Goal: Task Accomplishment & Management: Manage account settings

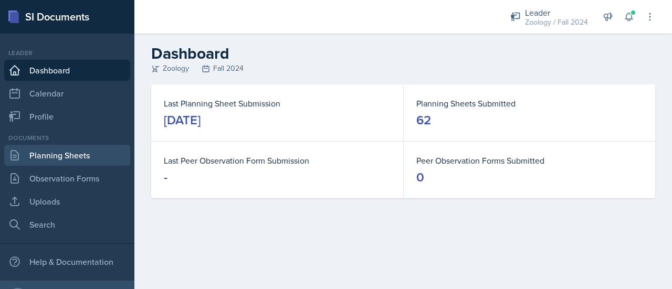
click at [85, 145] on link "Planning Sheets" at bounding box center [67, 155] width 126 height 21
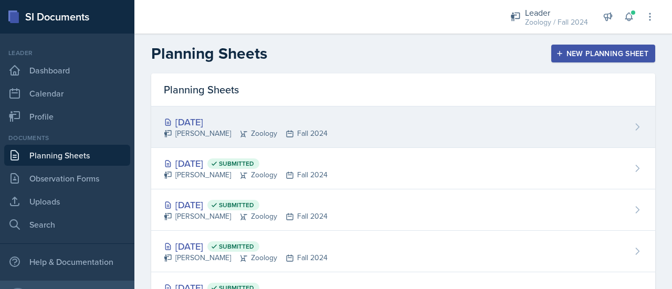
click at [630, 113] on div "[DATE] [PERSON_NAME] Zoology Fall 2024" at bounding box center [403, 127] width 504 height 41
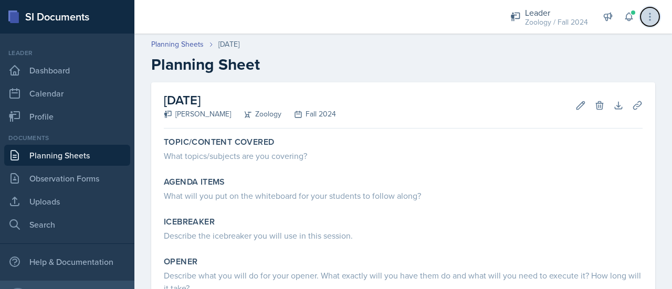
click at [646, 22] on icon at bounding box center [650, 17] width 11 height 11
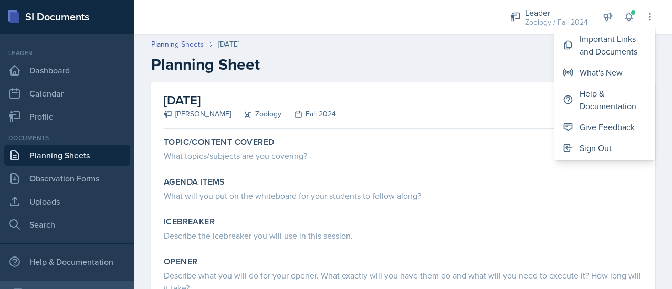
click at [429, 69] on h2 "Planning Sheet" at bounding box center [403, 64] width 504 height 19
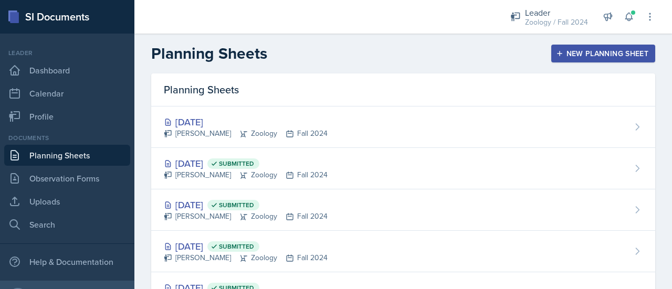
drag, startPoint x: 630, startPoint y: 116, endPoint x: 327, endPoint y: 121, distance: 303.6
click at [327, 121] on div "[DATE] [PERSON_NAME] Zoology Fall 2024" at bounding box center [403, 127] width 504 height 41
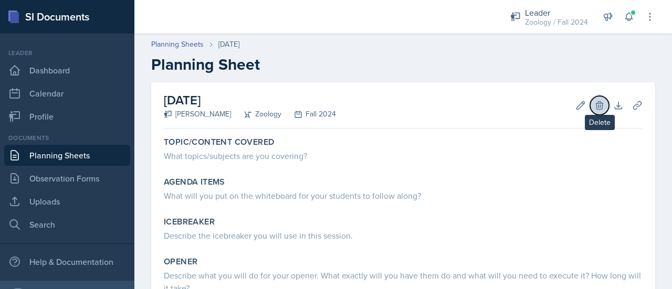
click at [598, 104] on button "Delete" at bounding box center [599, 105] width 19 height 19
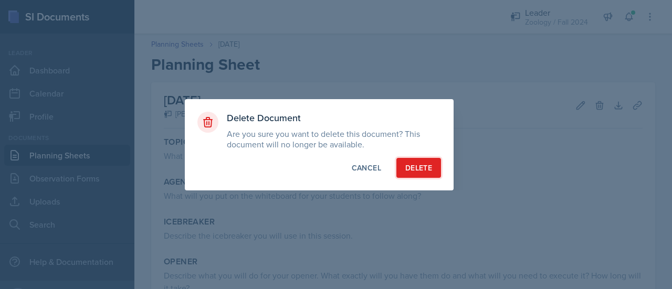
click at [430, 165] on div "Delete" at bounding box center [418, 168] width 27 height 11
